Goal: Task Accomplishment & Management: Manage account settings

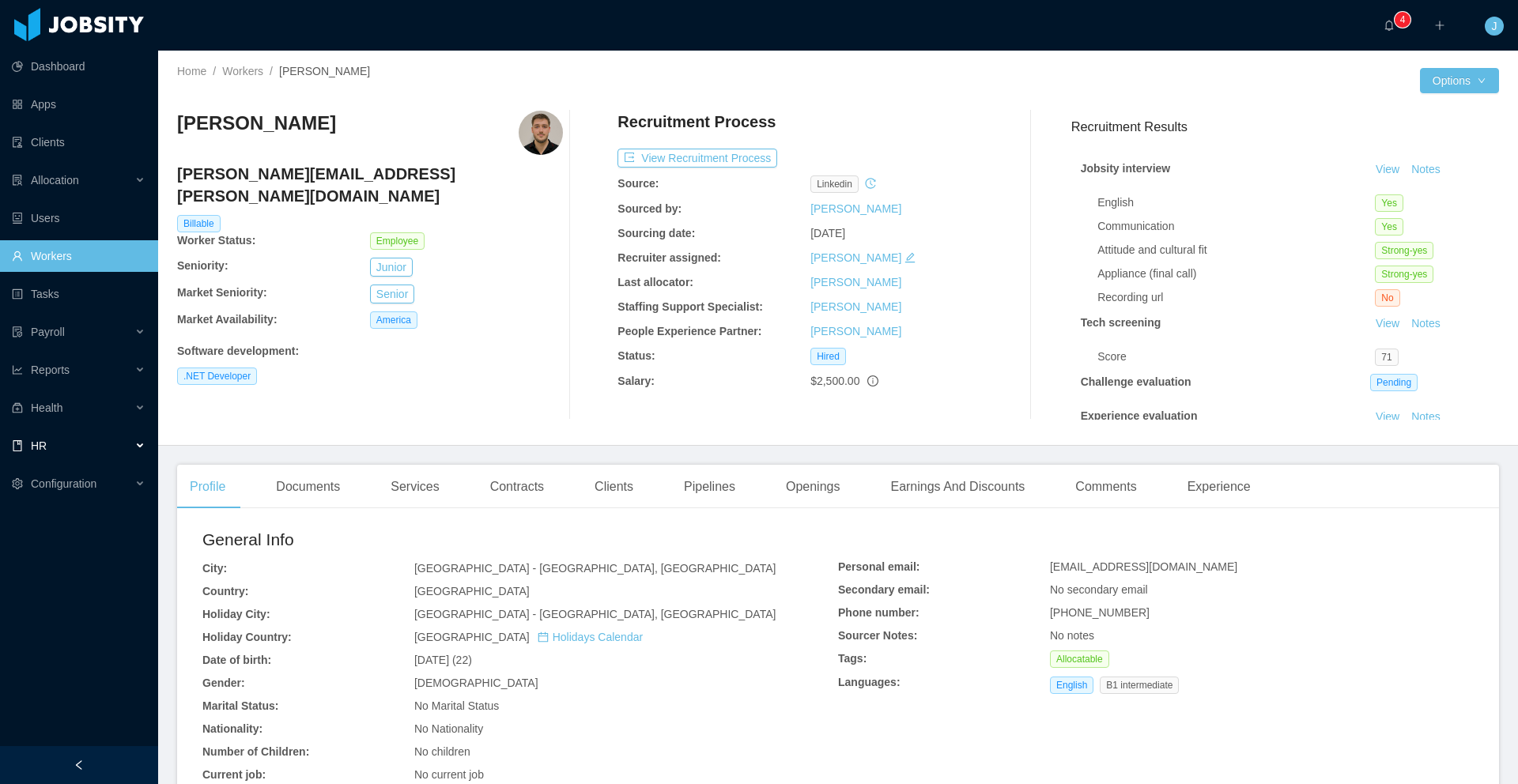
click at [139, 449] on div "HR" at bounding box center [79, 445] width 158 height 32
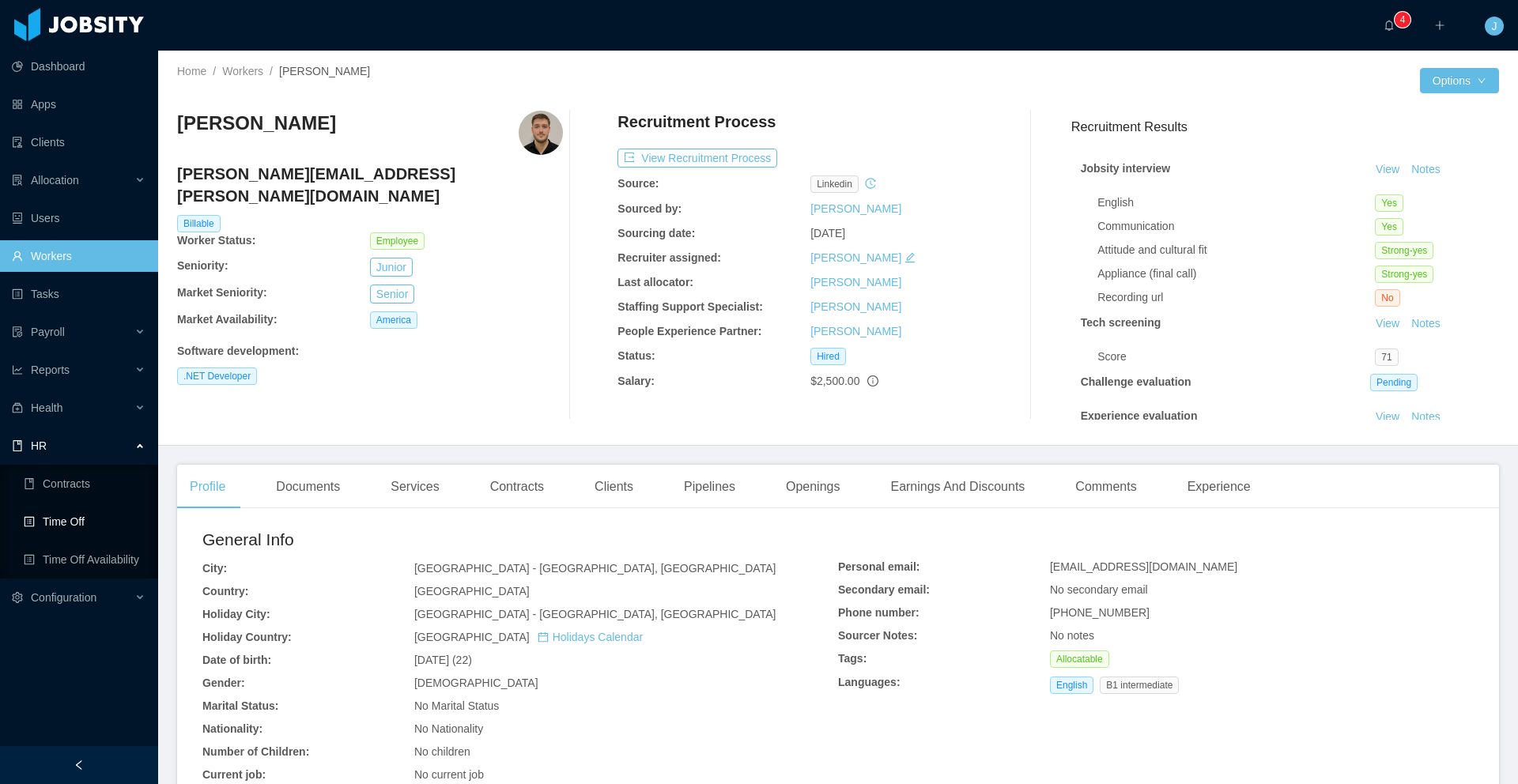
click at [95, 522] on link "Time Off" at bounding box center [85, 522] width 121 height 32
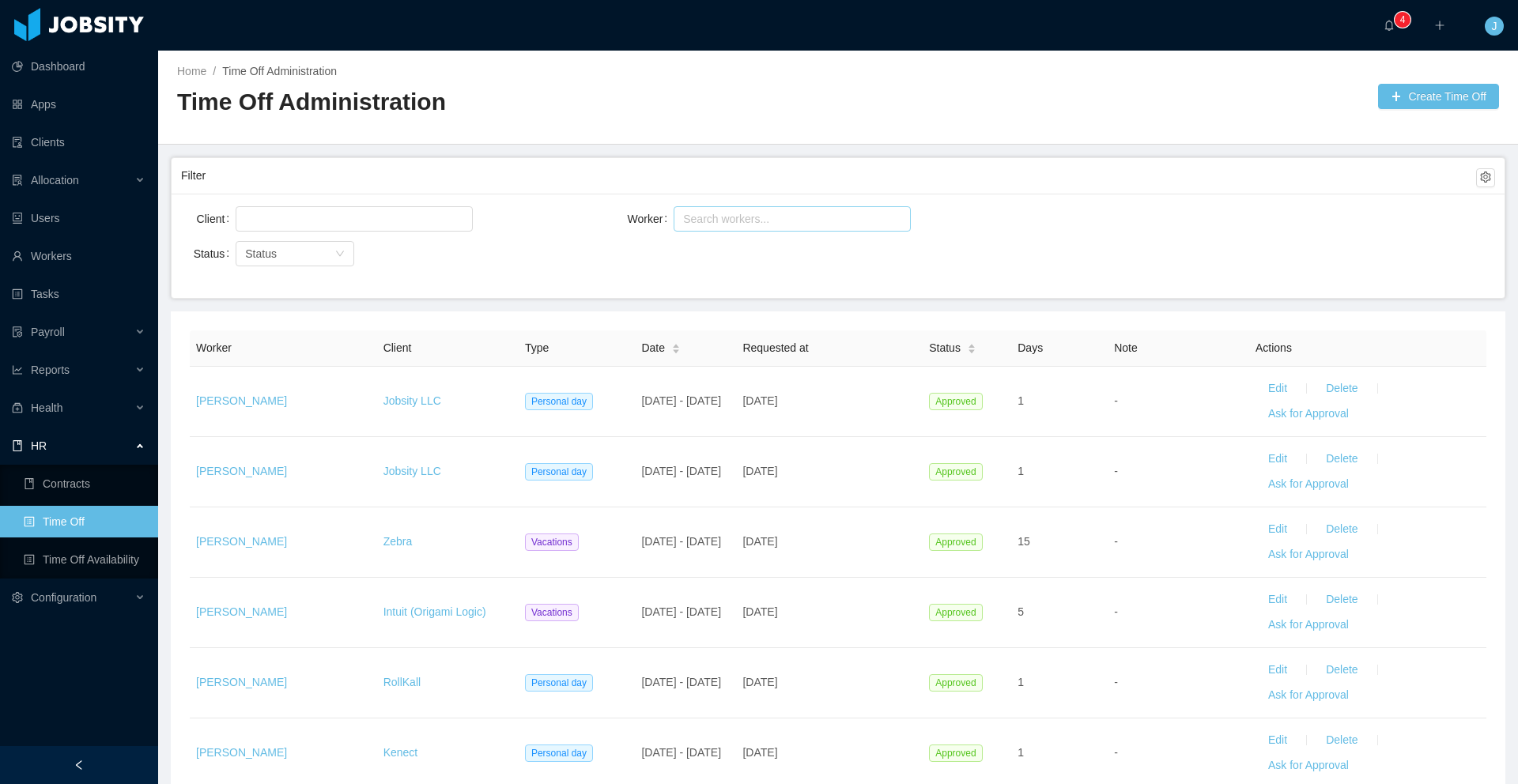
click at [734, 219] on div "Search workers..." at bounding box center [784, 218] width 204 height 16
type input "********"
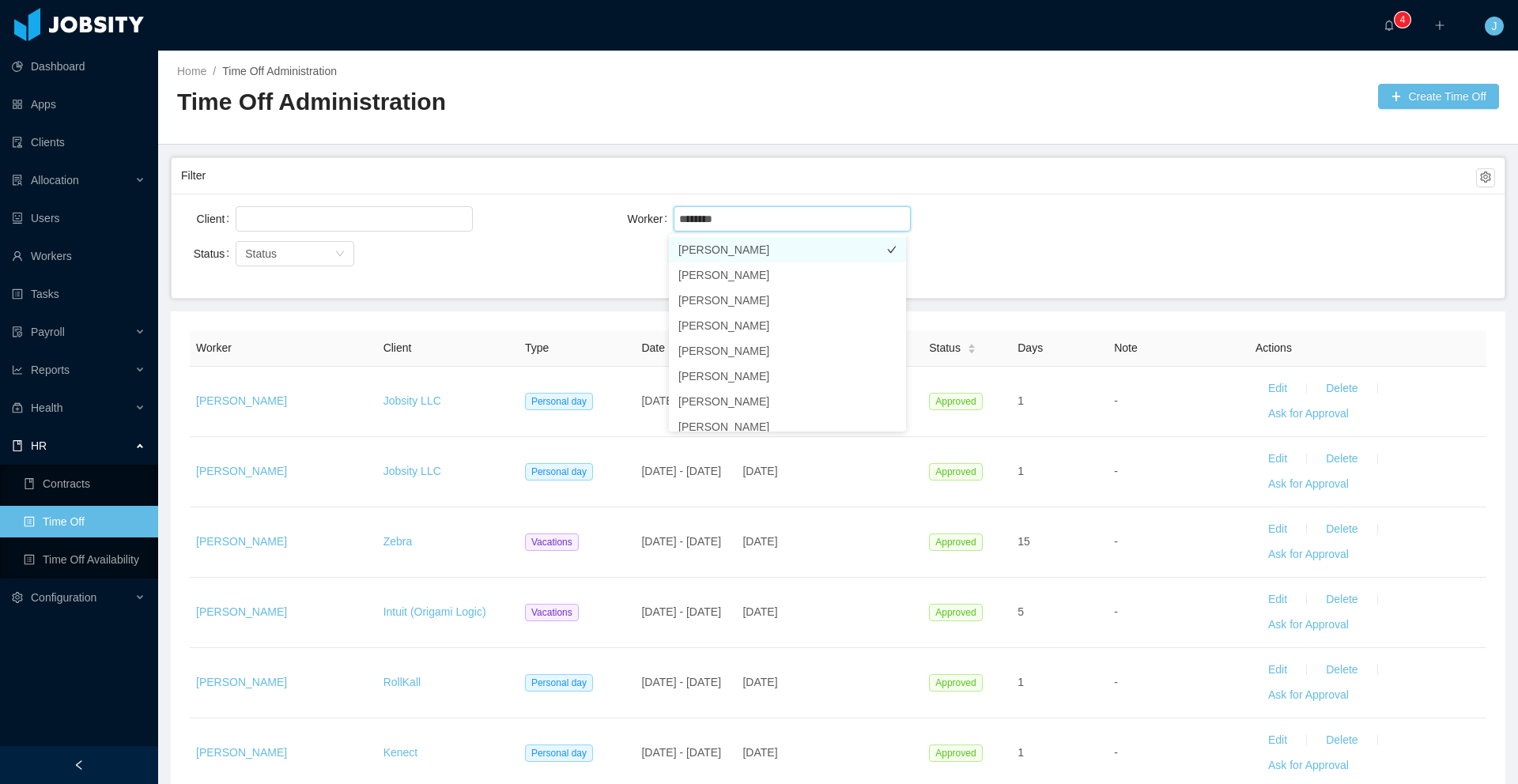
click at [752, 253] on li "[PERSON_NAME]" at bounding box center [787, 249] width 237 height 25
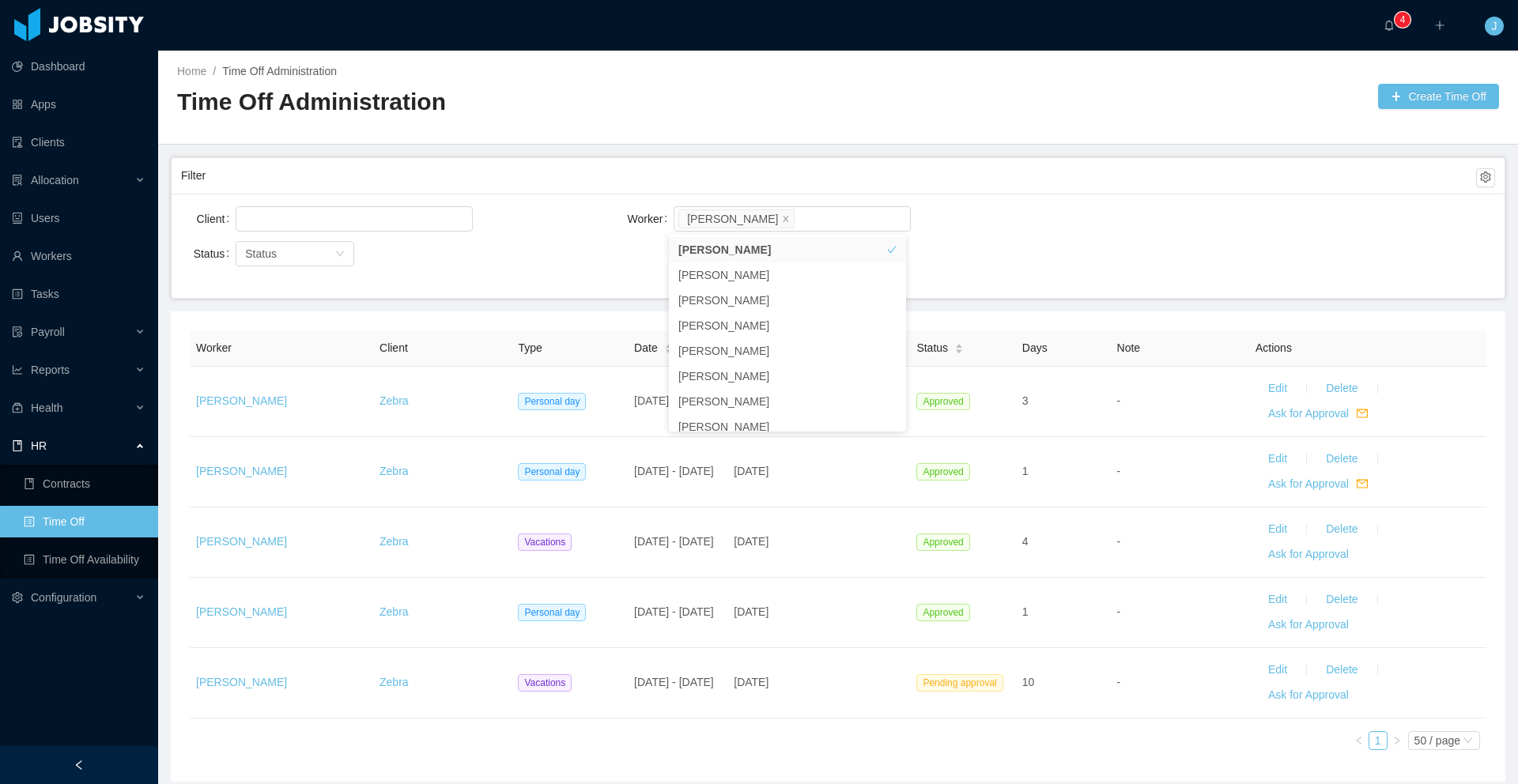
click at [579, 302] on main "Home / Time Off Administration / Time Off Administration Create Time Off Filter…" at bounding box center [838, 417] width 1360 height 733
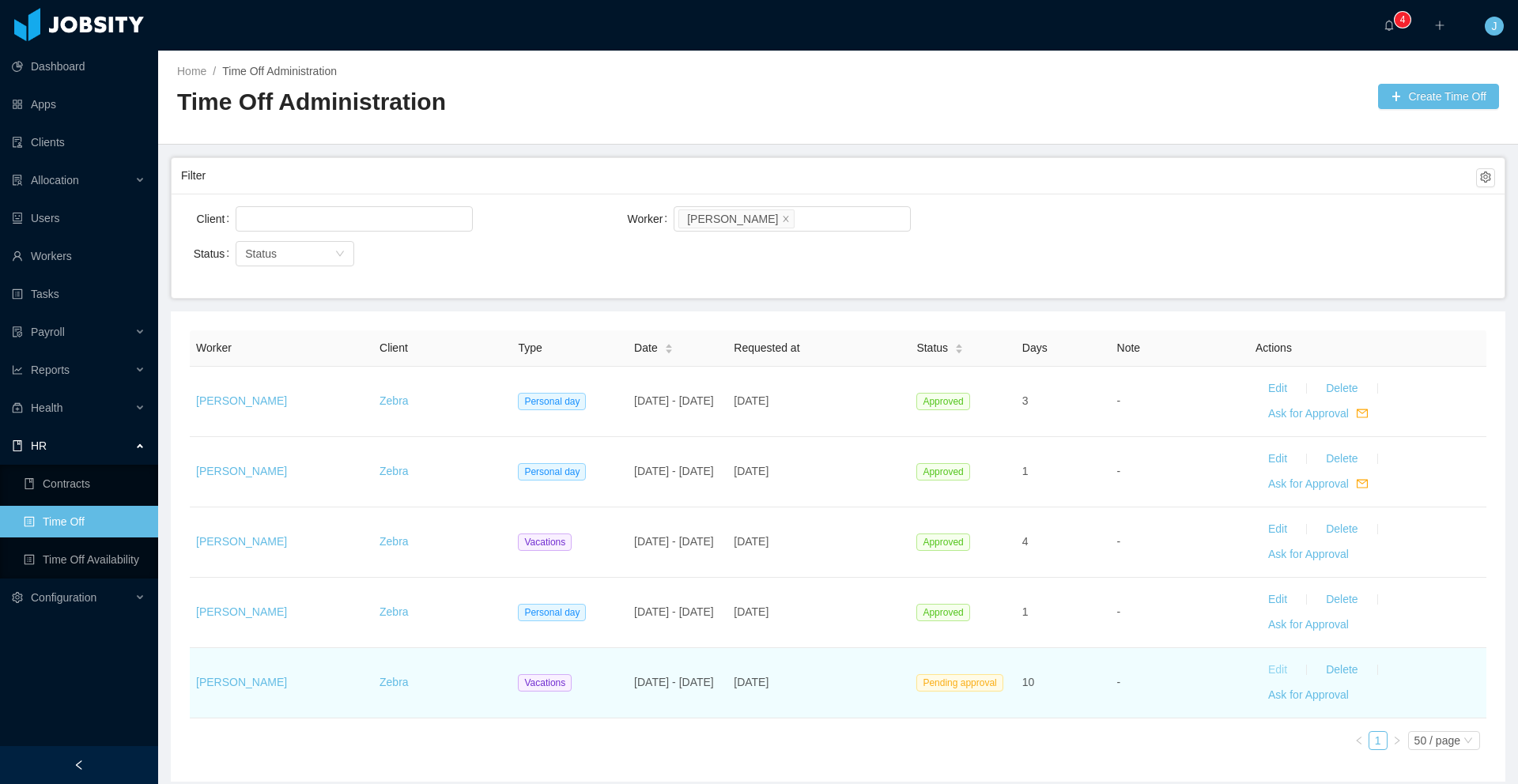
click at [1261, 667] on button "Edit" at bounding box center [1278, 670] width 44 height 25
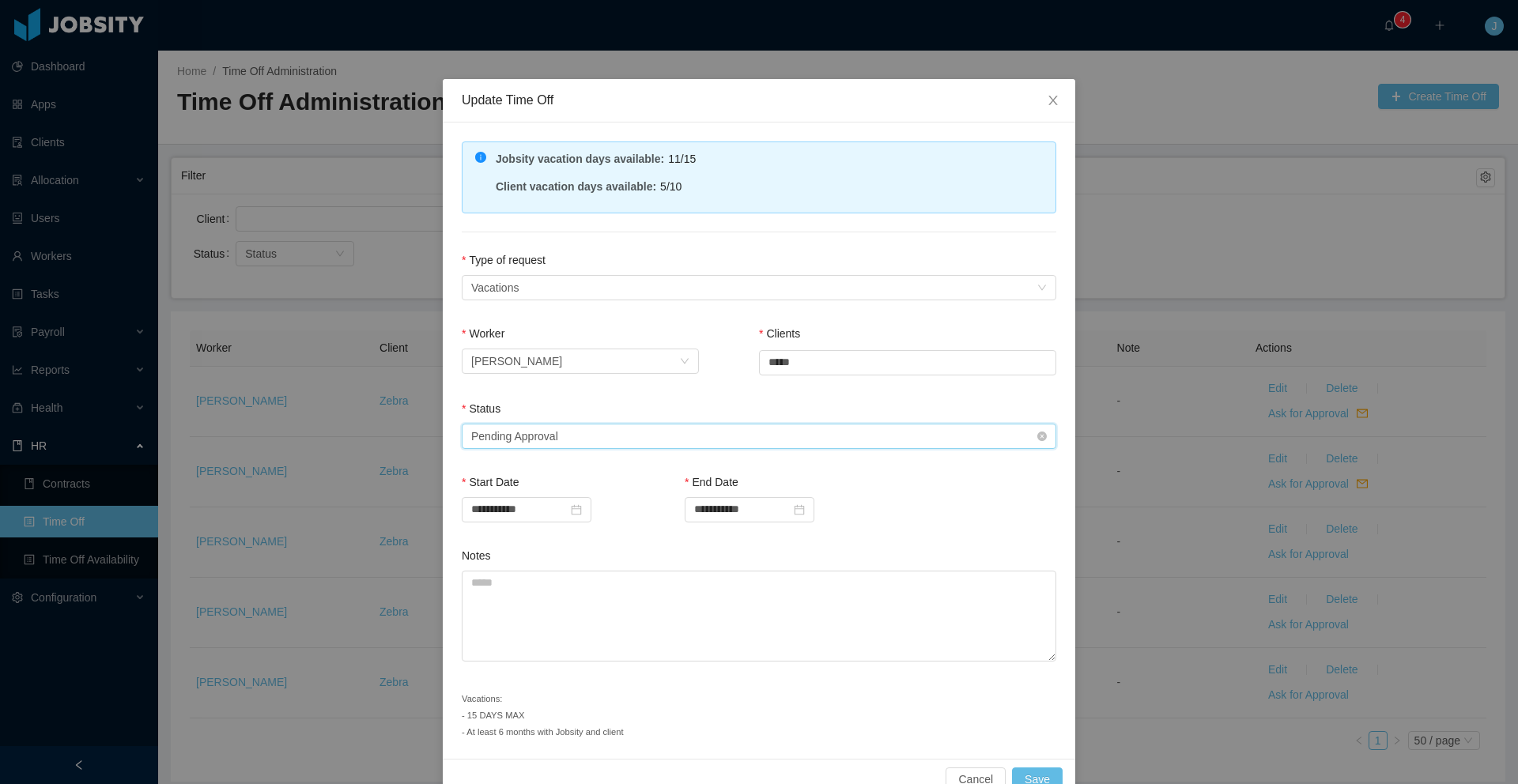
click at [566, 435] on div "Select status Pending Approval" at bounding box center [753, 435] width 565 height 24
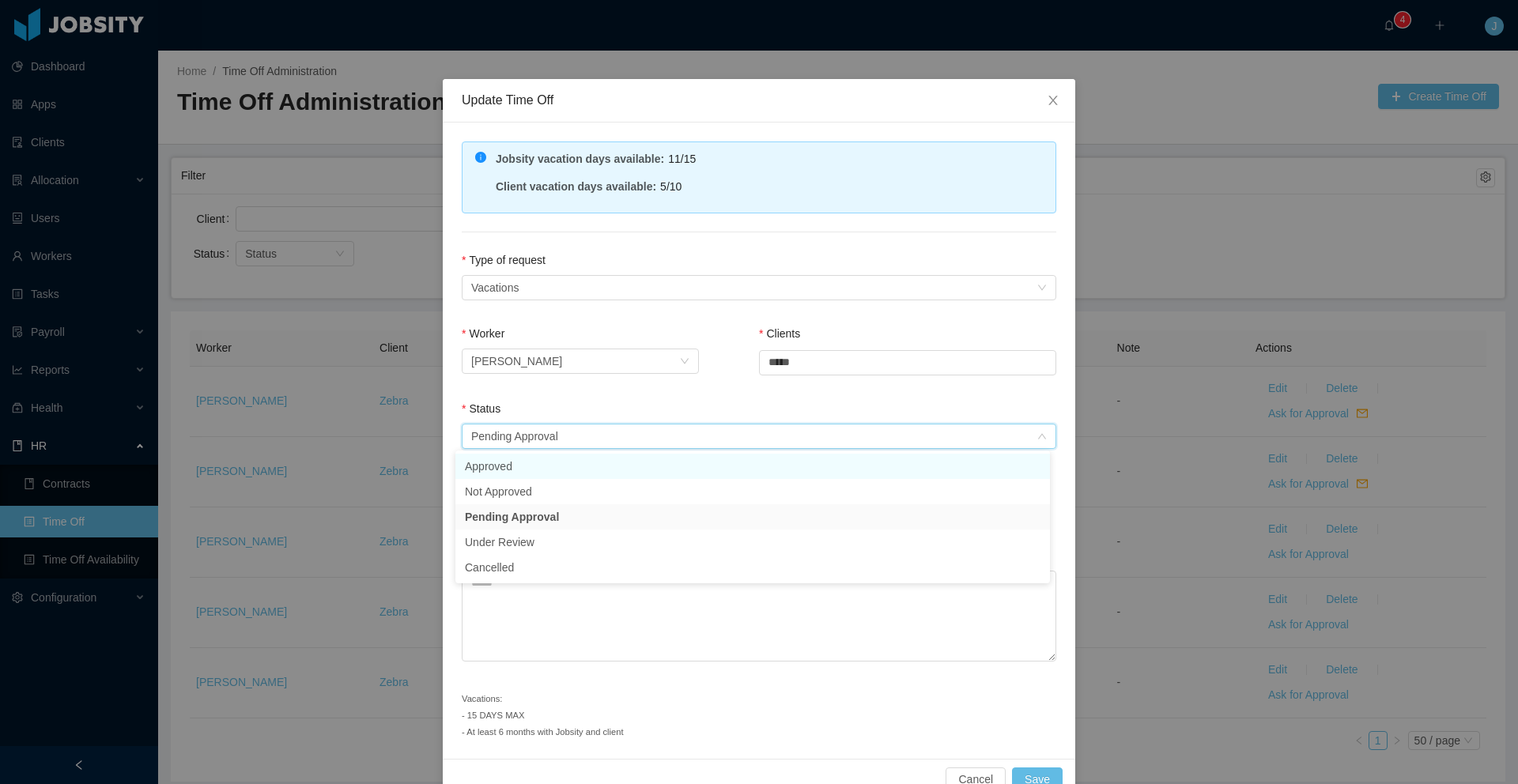
click at [547, 469] on li "Approved" at bounding box center [752, 466] width 594 height 25
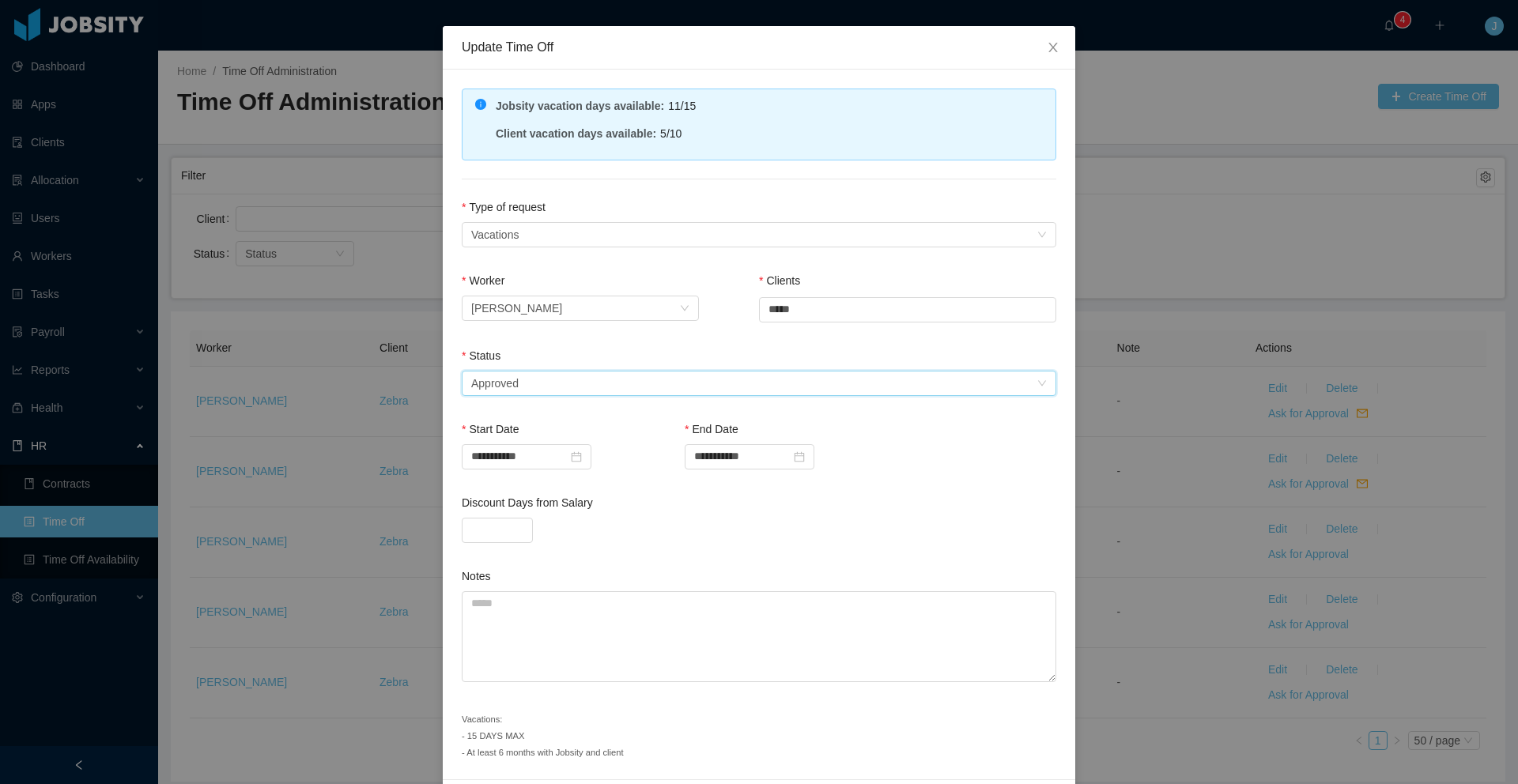
scroll to position [108, 0]
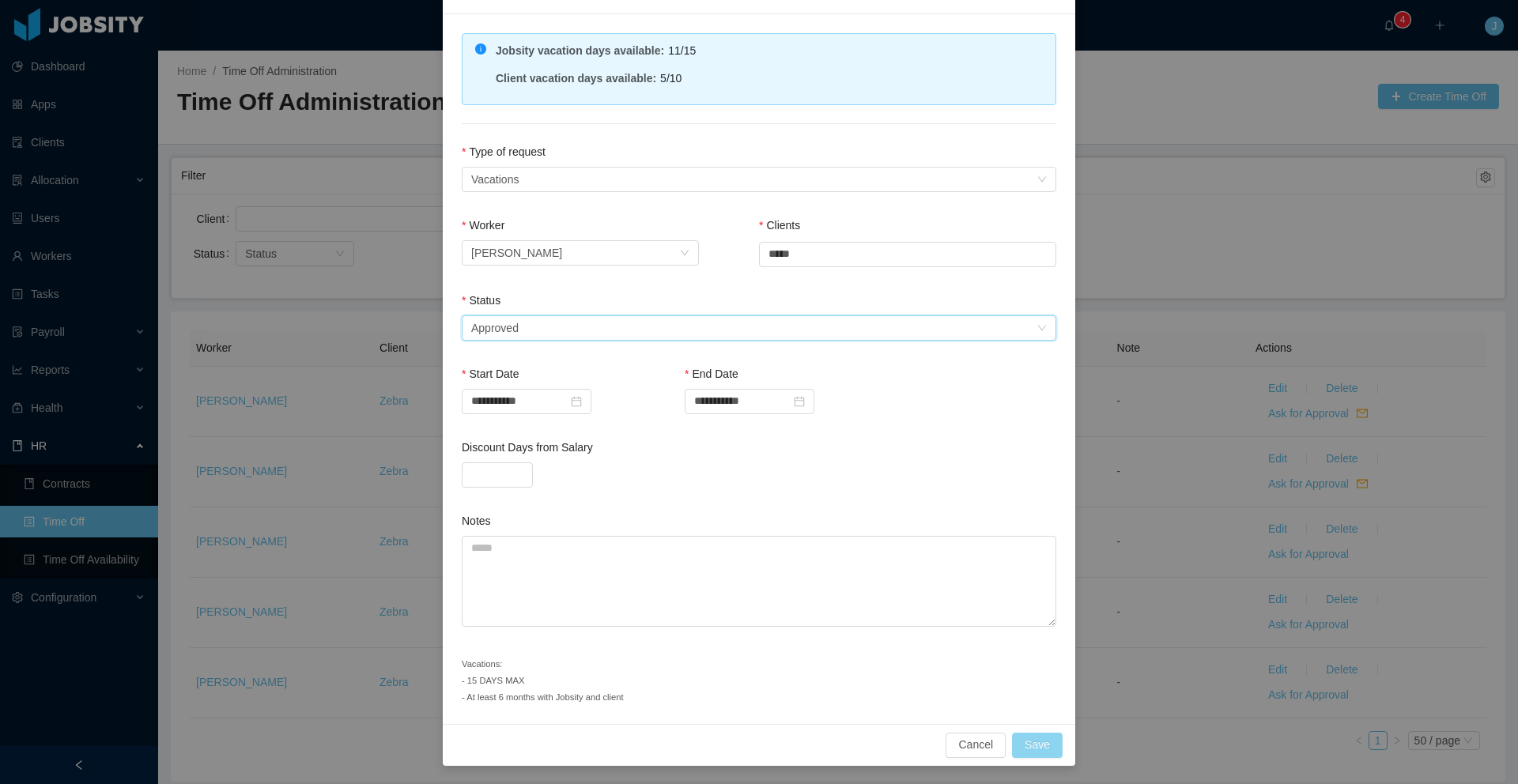
click at [1045, 750] on button "Save" at bounding box center [1037, 745] width 51 height 25
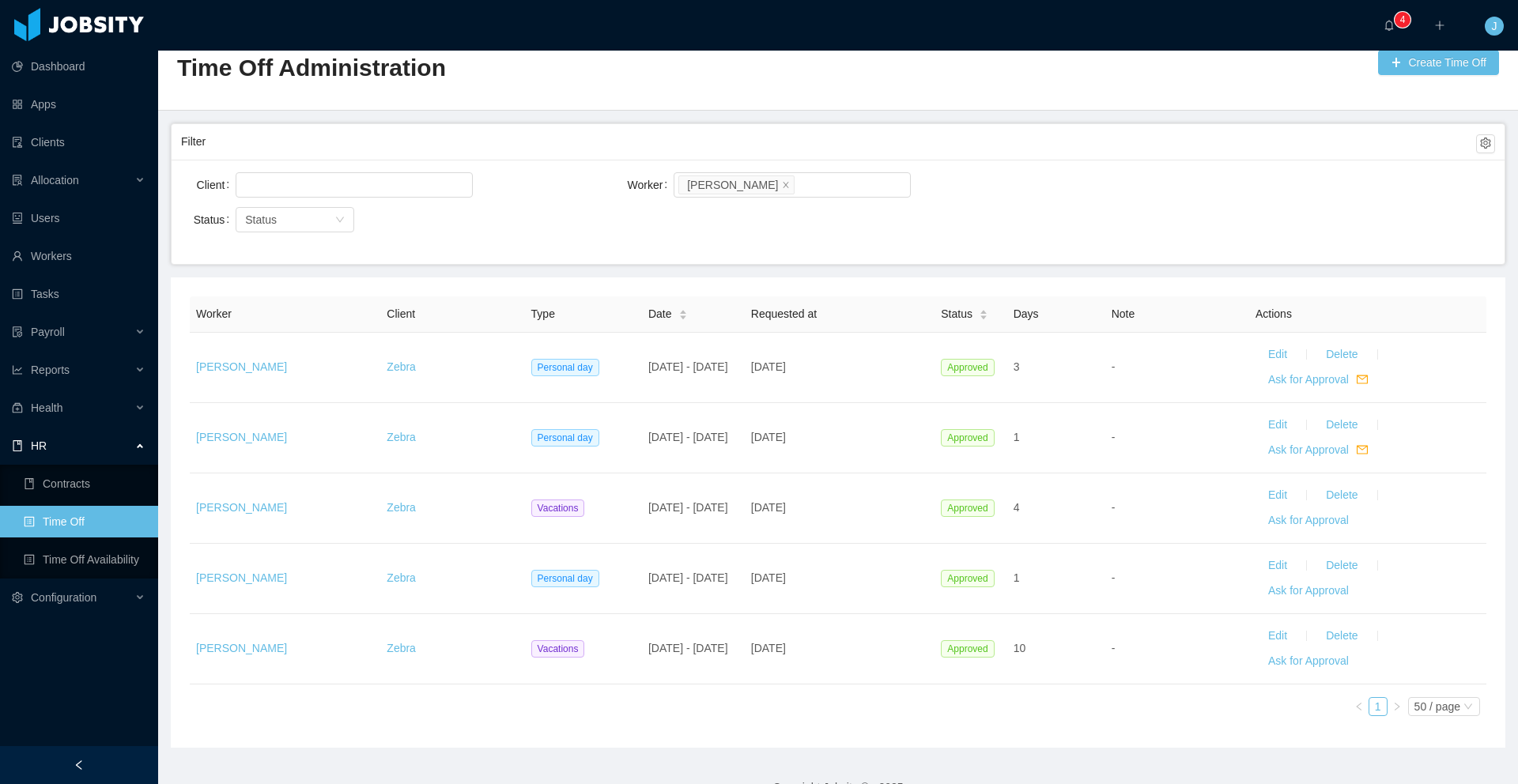
scroll to position [0, 0]
